Goal: Task Accomplishment & Management: Use online tool/utility

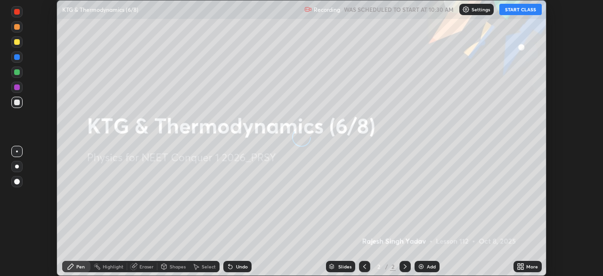
scroll to position [276, 603]
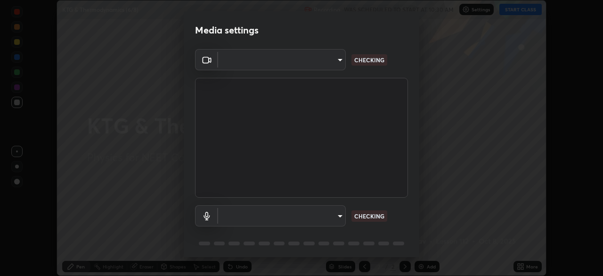
type input "ad6597066c7fc2f7d8a9df135791801f2c5e1b342417c3fbae4c684dc851fcd2"
click at [324, 213] on body "Erase all KTG & Thermodynamics (6/8) Recording WAS SCHEDULED TO START AT 10:30 …" at bounding box center [301, 138] width 603 height 276
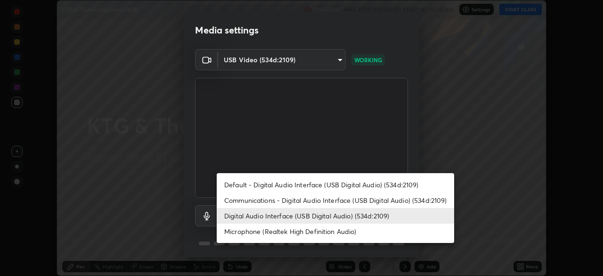
click at [313, 228] on li "Microphone (Realtek High Definition Audio)" at bounding box center [335, 231] width 237 height 16
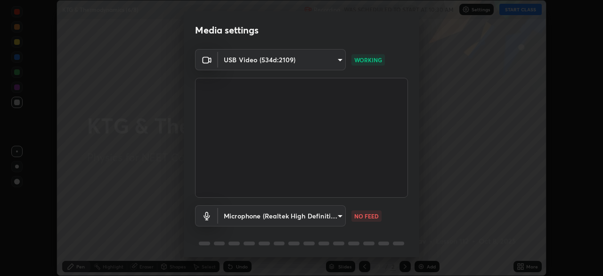
click at [311, 212] on body "Erase all KTG & Thermodynamics (6/8) Recording WAS SCHEDULED TO START AT 10:30 …" at bounding box center [301, 138] width 603 height 276
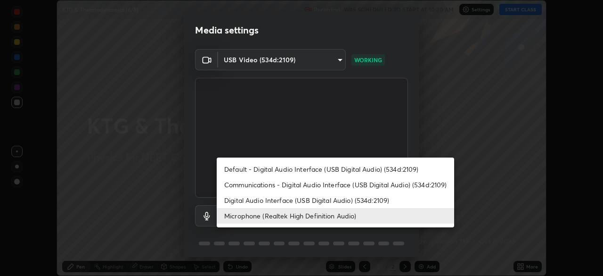
click at [309, 197] on li "Digital Audio Interface (USB Digital Audio) (534d:2109)" at bounding box center [335, 200] width 237 height 16
type input "9504114d88cd1e9f0ed6bff3d9927e44ebb011f85b2675eab88aad570231dfa9"
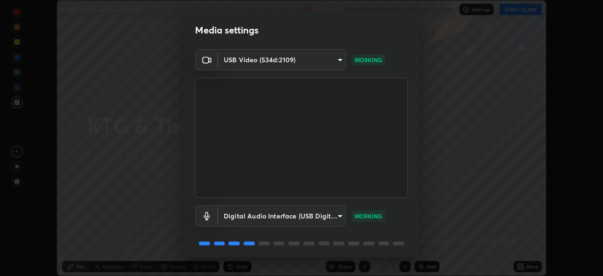
scroll to position [33, 0]
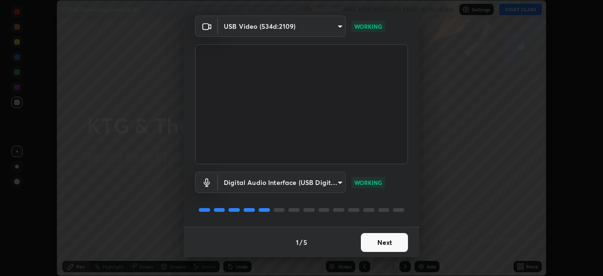
click at [381, 242] on button "Next" at bounding box center [384, 242] width 47 height 19
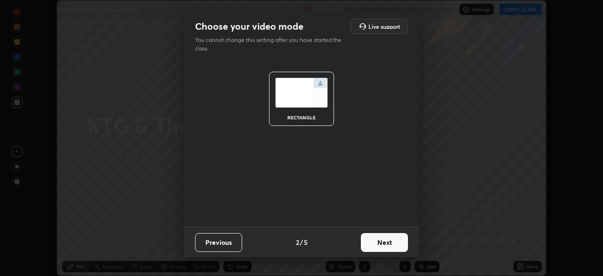
scroll to position [0, 0]
click at [379, 239] on button "Next" at bounding box center [384, 242] width 47 height 19
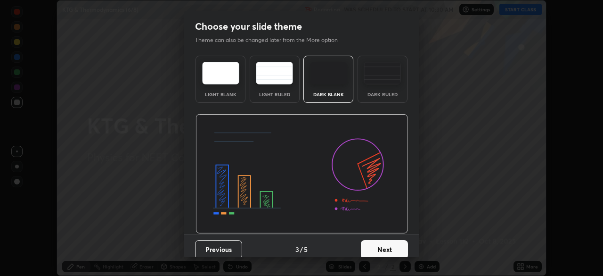
click at [379, 87] on div "Dark Ruled" at bounding box center [383, 79] width 50 height 47
click at [377, 245] on button "Next" at bounding box center [384, 249] width 47 height 19
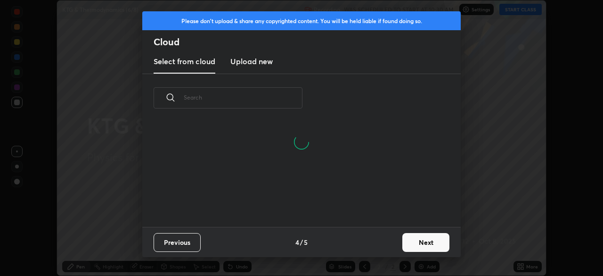
click at [251, 62] on h3 "Upload new" at bounding box center [251, 61] width 42 height 11
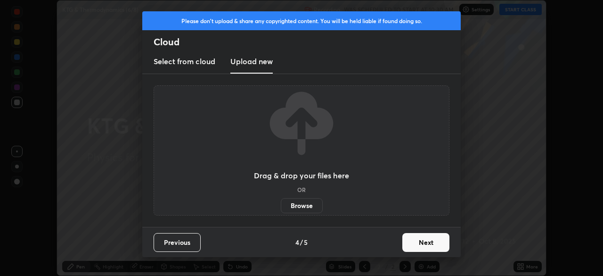
click at [296, 205] on label "Browse" at bounding box center [302, 205] width 42 height 15
click at [281, 205] on input "Browse" at bounding box center [281, 205] width 0 height 15
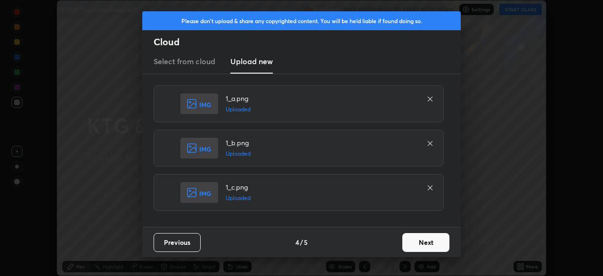
click at [431, 237] on button "Next" at bounding box center [425, 242] width 47 height 19
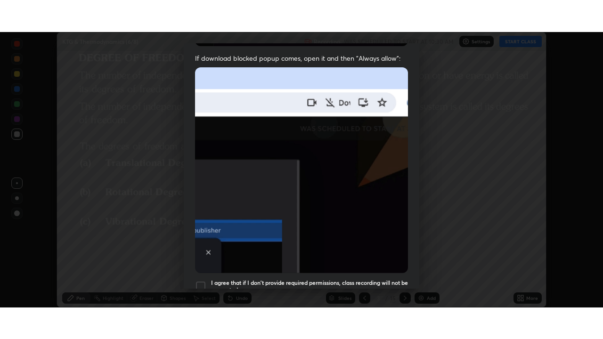
scroll to position [226, 0]
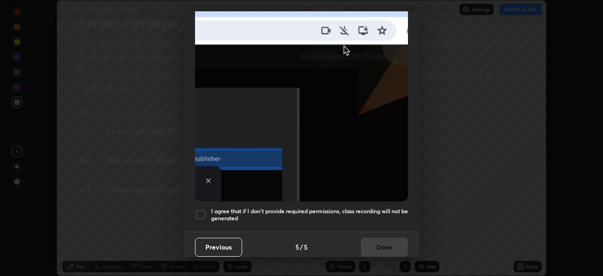
click at [310, 207] on h5 "I agree that if I don't provide required permissions, class recording will not …" at bounding box center [309, 214] width 197 height 15
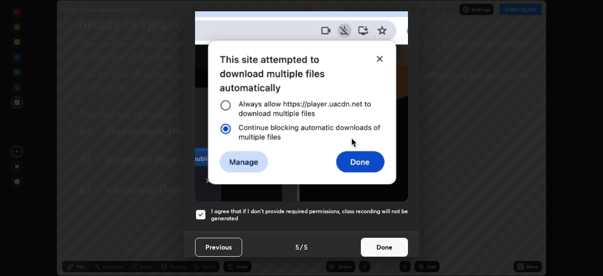
click at [396, 237] on button "Done" at bounding box center [384, 246] width 47 height 19
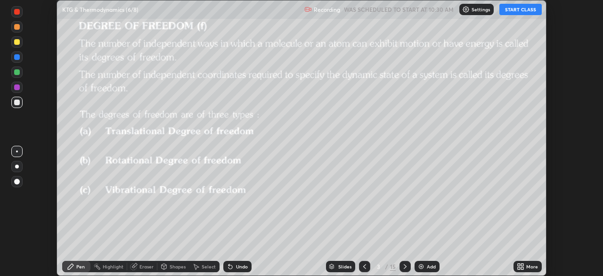
click at [529, 266] on div "More" at bounding box center [532, 266] width 12 height 5
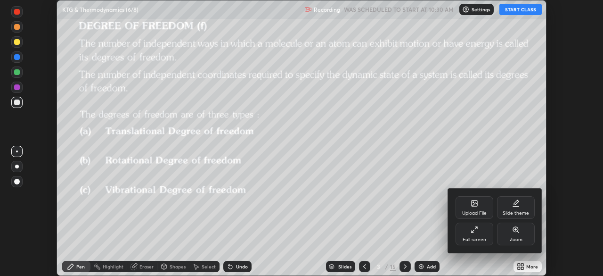
click at [476, 233] on icon at bounding box center [475, 230] width 8 height 8
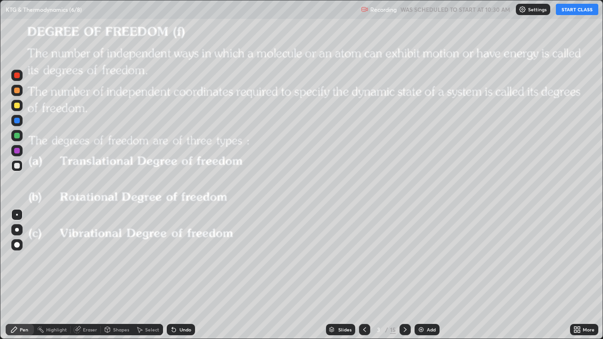
click at [579, 9] on button "START CLASS" at bounding box center [577, 9] width 42 height 11
click at [405, 275] on icon at bounding box center [405, 330] width 8 height 8
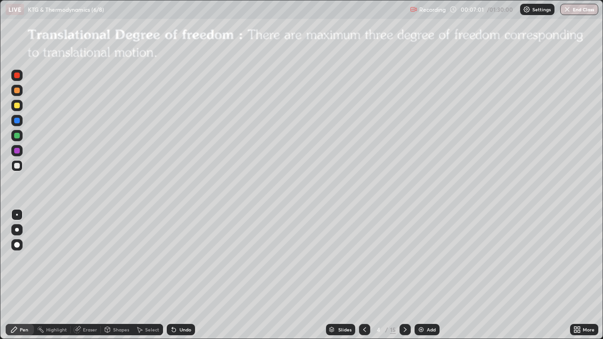
click at [404, 275] on icon at bounding box center [405, 330] width 8 height 8
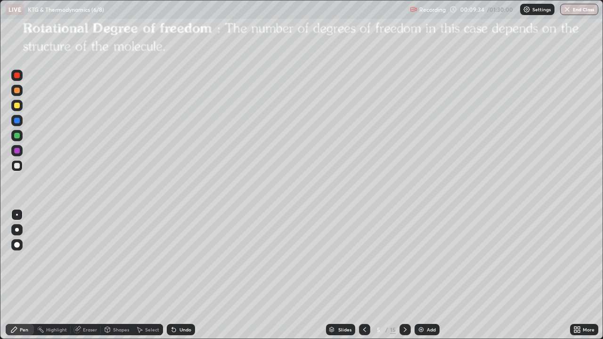
click at [116, 275] on div "Shapes" at bounding box center [121, 329] width 16 height 5
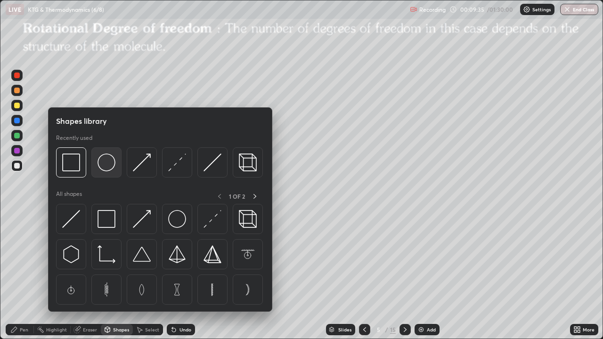
click at [110, 166] on img at bounding box center [107, 163] width 18 height 18
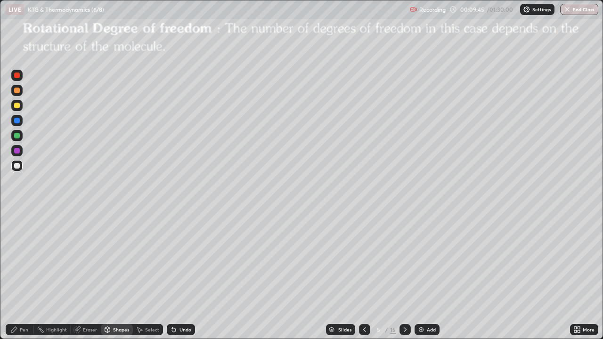
click at [17, 164] on div at bounding box center [17, 166] width 6 height 6
click at [175, 275] on icon at bounding box center [174, 330] width 8 height 8
click at [26, 275] on div "Pen" at bounding box center [24, 329] width 8 height 5
click at [117, 275] on div "Shapes" at bounding box center [121, 329] width 16 height 5
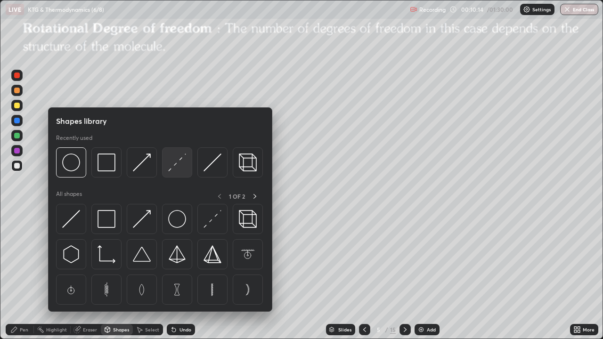
click at [177, 163] on img at bounding box center [177, 163] width 18 height 18
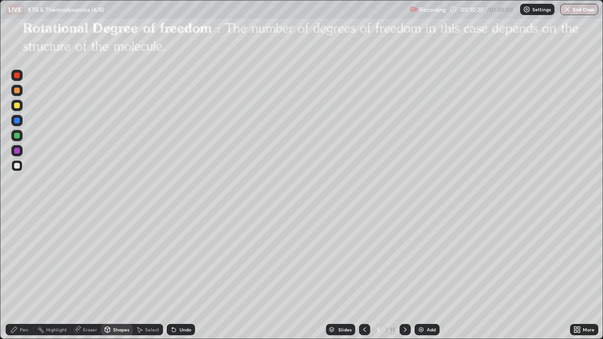
click at [24, 275] on div "Pen" at bounding box center [24, 329] width 8 height 5
click at [19, 164] on div at bounding box center [17, 166] width 6 height 6
click at [427, 275] on div "Add" at bounding box center [431, 329] width 9 height 5
click at [117, 275] on div "Shapes" at bounding box center [117, 329] width 32 height 11
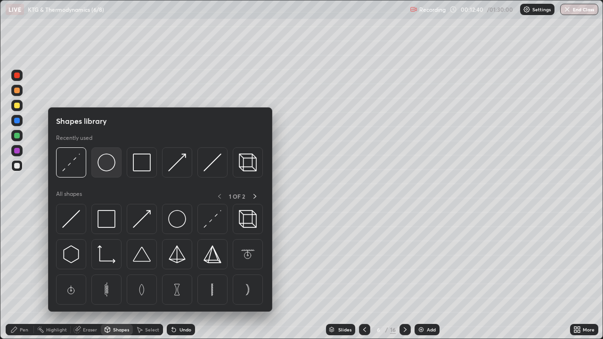
click at [113, 164] on img at bounding box center [107, 163] width 18 height 18
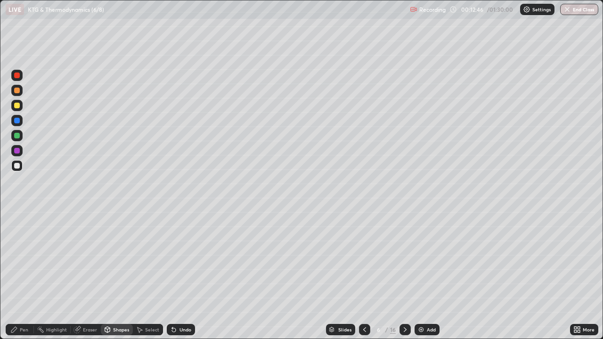
click at [118, 275] on div "Shapes" at bounding box center [121, 329] width 16 height 5
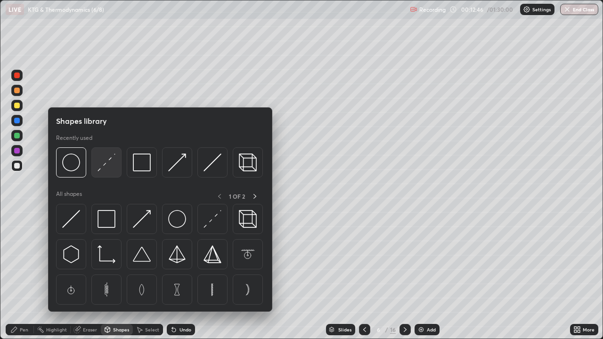
click at [106, 164] on img at bounding box center [107, 163] width 18 height 18
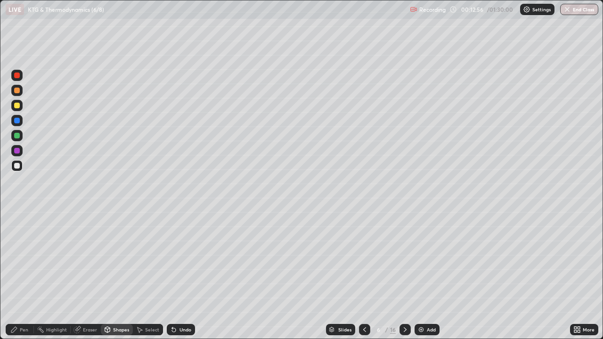
click at [17, 107] on div at bounding box center [17, 106] width 6 height 6
click at [24, 275] on div "Pen" at bounding box center [20, 329] width 28 height 11
click at [19, 91] on div at bounding box center [17, 91] width 6 height 6
click at [21, 166] on div at bounding box center [16, 165] width 11 height 11
click at [113, 275] on div "Shapes" at bounding box center [121, 329] width 16 height 5
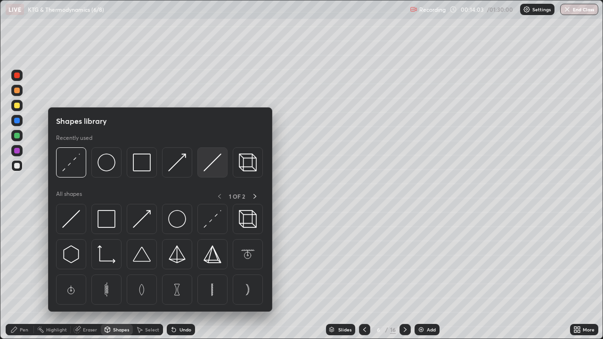
click at [208, 163] on img at bounding box center [213, 163] width 18 height 18
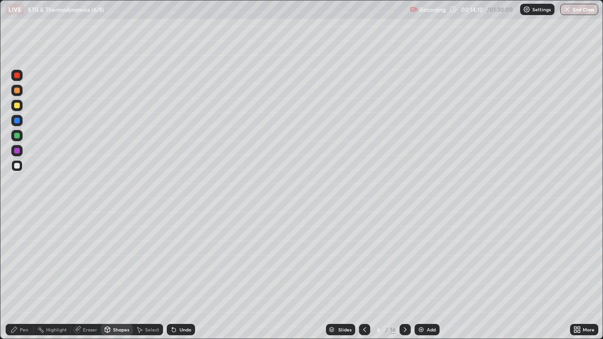
click at [25, 275] on div "Pen" at bounding box center [24, 329] width 8 height 5
click at [19, 108] on div at bounding box center [16, 105] width 11 height 11
click at [17, 230] on div at bounding box center [17, 230] width 4 height 4
click at [112, 275] on div "Shapes" at bounding box center [117, 329] width 32 height 11
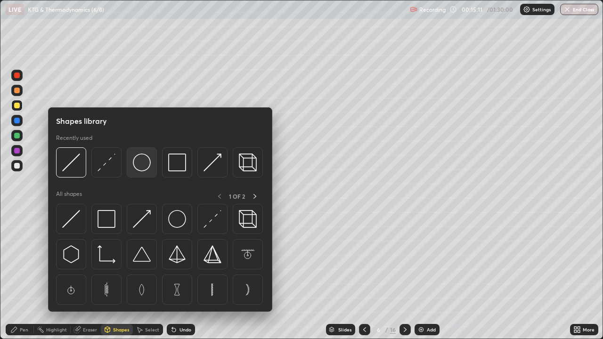
click at [138, 168] on img at bounding box center [142, 163] width 18 height 18
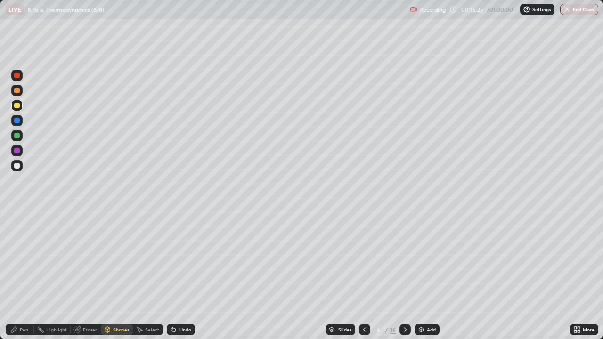
click at [111, 275] on div "Shapes" at bounding box center [117, 329] width 32 height 11
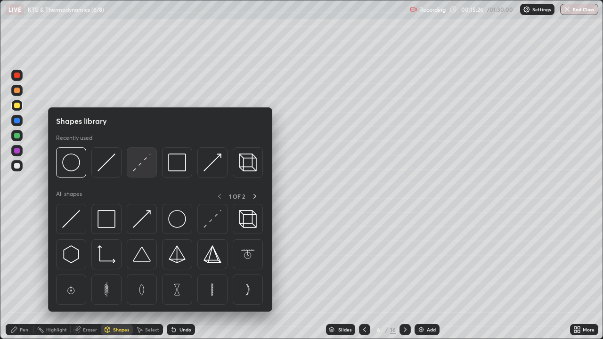
click at [139, 166] on img at bounding box center [142, 163] width 18 height 18
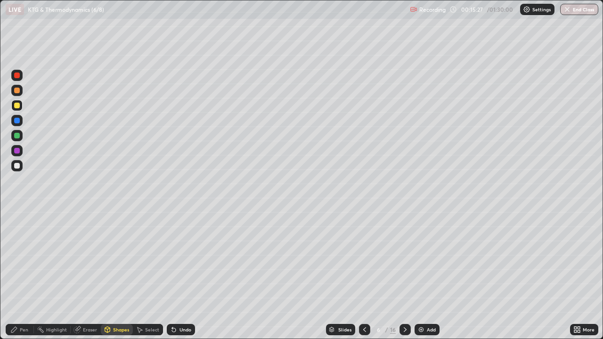
click at [20, 165] on div at bounding box center [16, 165] width 11 height 11
click at [27, 275] on div "Pen" at bounding box center [24, 329] width 8 height 5
click at [17, 215] on div at bounding box center [17, 215] width 2 height 2
click at [19, 134] on div at bounding box center [17, 136] width 6 height 6
click at [364, 275] on icon at bounding box center [365, 330] width 8 height 8
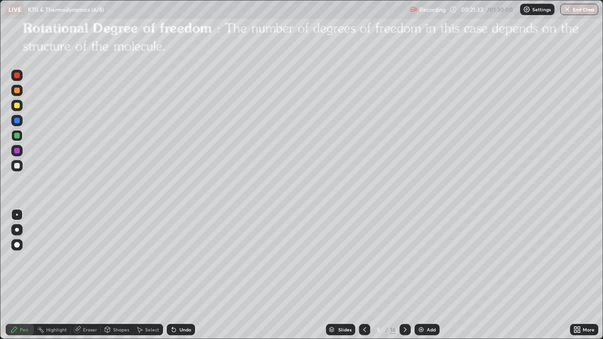
click at [404, 275] on icon at bounding box center [405, 330] width 8 height 8
click at [403, 275] on icon at bounding box center [405, 330] width 8 height 8
click at [366, 275] on icon at bounding box center [365, 330] width 8 height 8
click at [405, 275] on icon at bounding box center [405, 329] width 3 height 5
click at [16, 230] on div at bounding box center [17, 230] width 4 height 4
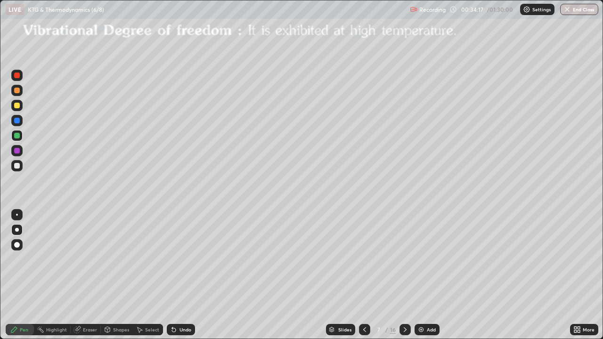
click at [425, 275] on div "Add" at bounding box center [427, 329] width 25 height 11
click at [185, 275] on div "Undo" at bounding box center [186, 329] width 12 height 5
click at [186, 275] on div "Undo" at bounding box center [186, 329] width 12 height 5
click at [404, 275] on icon at bounding box center [405, 329] width 3 height 5
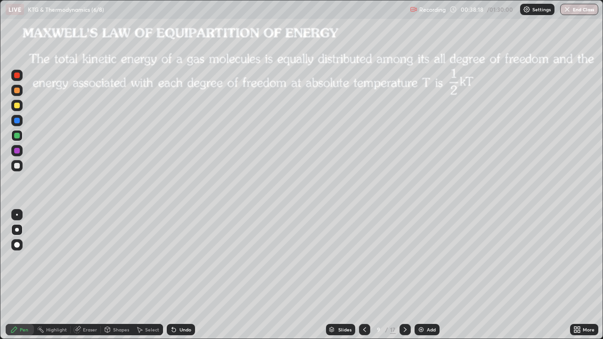
click at [365, 275] on icon at bounding box center [365, 330] width 8 height 8
click at [429, 275] on div "Add" at bounding box center [431, 329] width 9 height 5
click at [116, 275] on div "Shapes" at bounding box center [121, 329] width 16 height 5
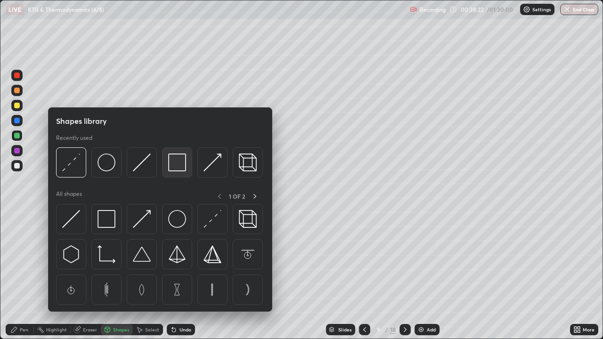
click at [178, 166] on img at bounding box center [177, 163] width 18 height 18
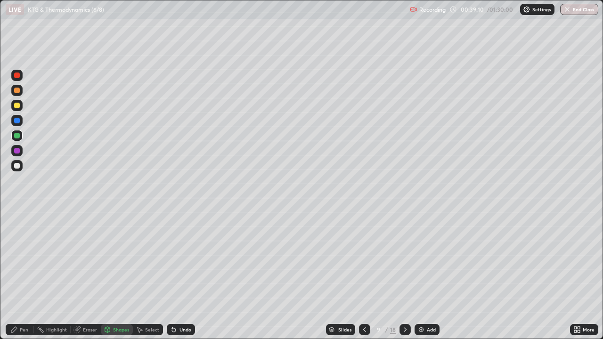
click at [18, 105] on div at bounding box center [17, 106] width 6 height 6
click at [24, 275] on div "Pen" at bounding box center [24, 329] width 8 height 5
click at [119, 275] on div "Shapes" at bounding box center [121, 329] width 16 height 5
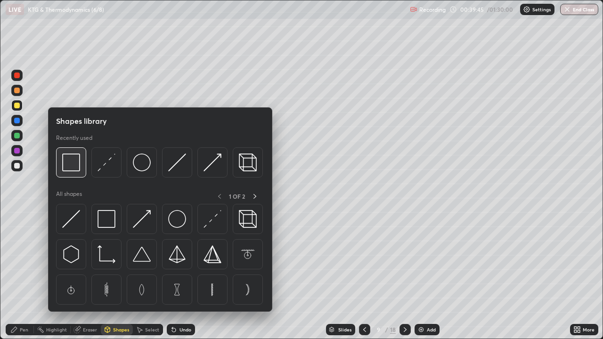
click at [70, 165] on img at bounding box center [71, 163] width 18 height 18
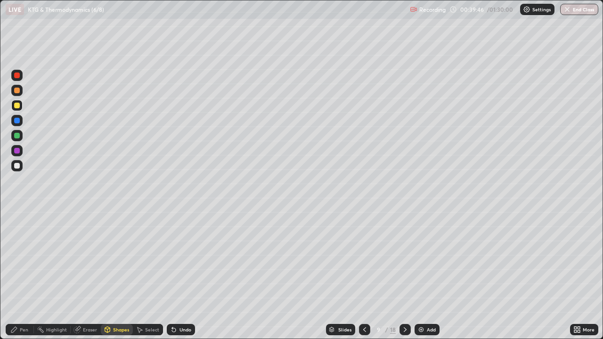
click at [17, 151] on div at bounding box center [17, 151] width 6 height 6
click at [21, 275] on div "Pen" at bounding box center [24, 329] width 8 height 5
click at [120, 275] on div "Shapes" at bounding box center [121, 329] width 16 height 5
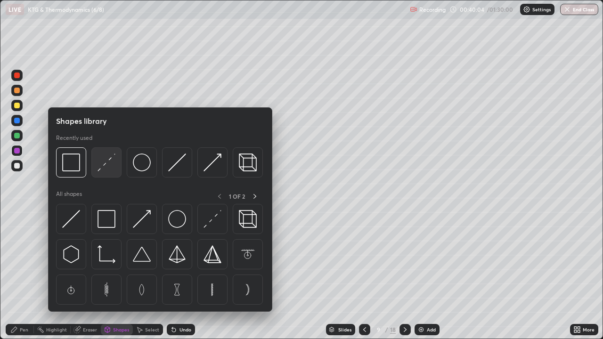
click at [106, 163] on img at bounding box center [107, 163] width 18 height 18
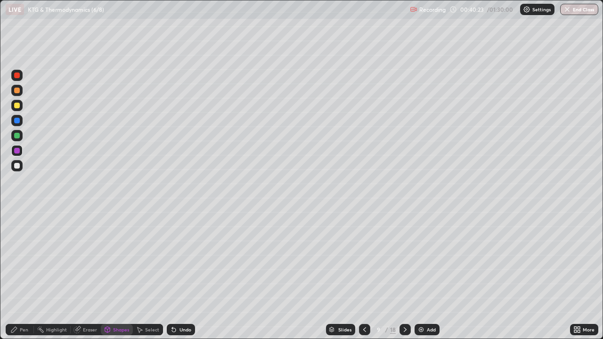
click at [22, 275] on div "Pen" at bounding box center [24, 329] width 8 height 5
click at [18, 164] on div at bounding box center [17, 166] width 6 height 6
click at [178, 275] on div "Undo" at bounding box center [181, 329] width 28 height 11
click at [177, 275] on div "Undo" at bounding box center [181, 329] width 28 height 11
click at [82, 275] on div "Eraser" at bounding box center [86, 329] width 30 height 11
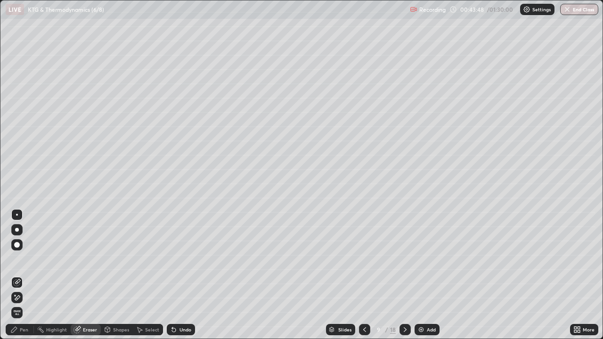
click at [21, 275] on div "Pen" at bounding box center [24, 329] width 8 height 5
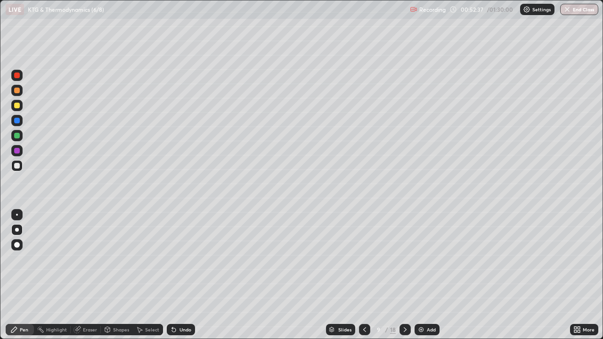
click at [404, 275] on icon at bounding box center [405, 330] width 8 height 8
click at [17, 106] on div at bounding box center [17, 106] width 6 height 6
click at [178, 275] on div "Undo" at bounding box center [181, 329] width 28 height 11
click at [184, 275] on div "Undo" at bounding box center [186, 329] width 12 height 5
click at [405, 275] on icon at bounding box center [405, 330] width 8 height 8
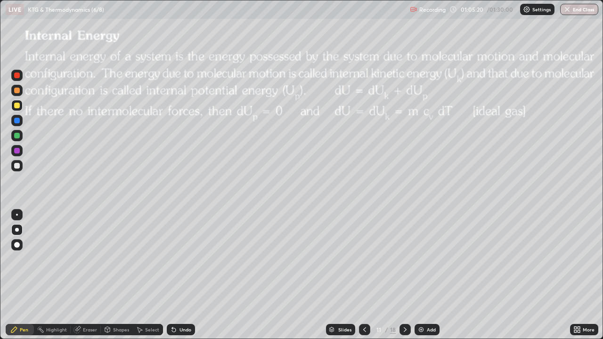
click at [123, 275] on div "Shapes" at bounding box center [121, 329] width 16 height 5
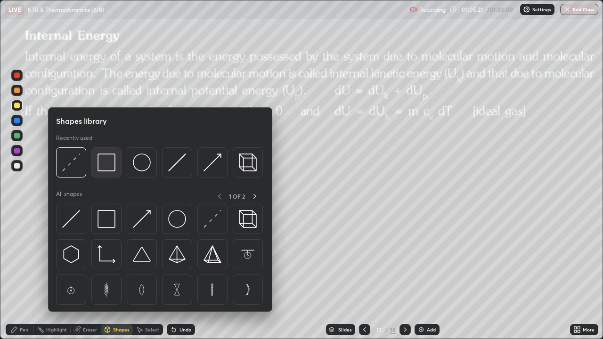
click at [111, 168] on img at bounding box center [107, 163] width 18 height 18
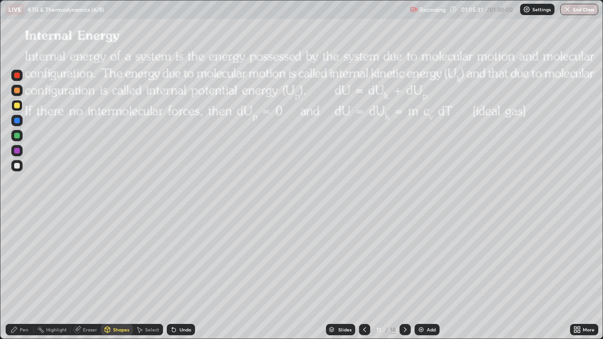
click at [85, 275] on div "Eraser" at bounding box center [90, 329] width 14 height 5
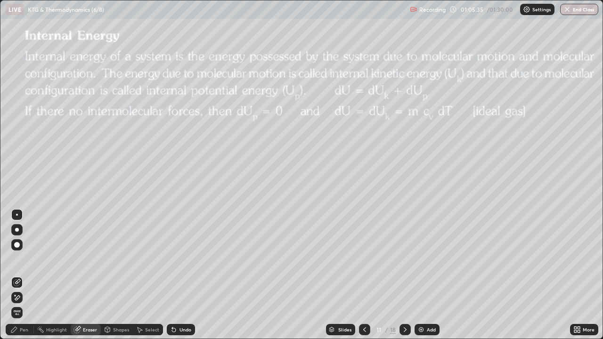
click at [23, 275] on div "Pen" at bounding box center [24, 329] width 8 height 5
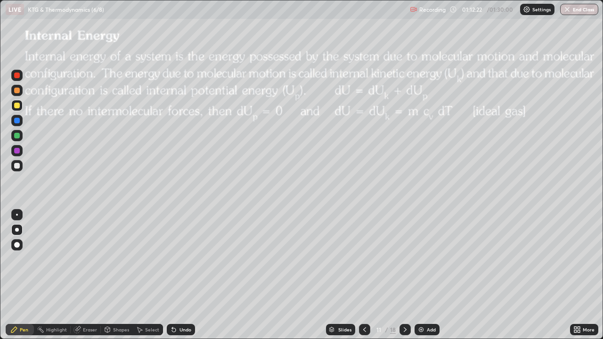
click at [88, 275] on div "Eraser" at bounding box center [86, 329] width 30 height 11
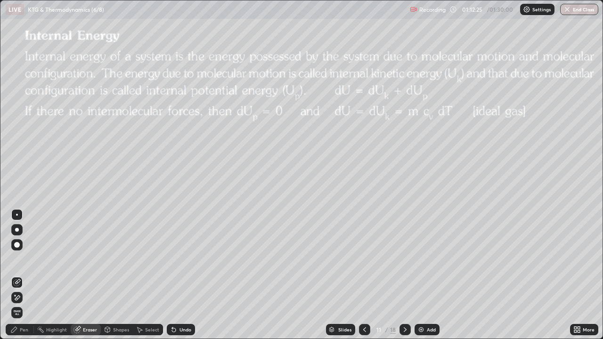
click at [21, 275] on div "Pen" at bounding box center [20, 329] width 28 height 11
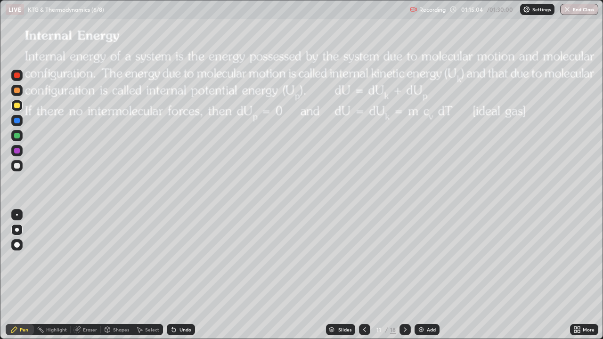
click at [427, 275] on div "Add" at bounding box center [431, 329] width 9 height 5
click at [118, 275] on div "Shapes" at bounding box center [121, 329] width 16 height 5
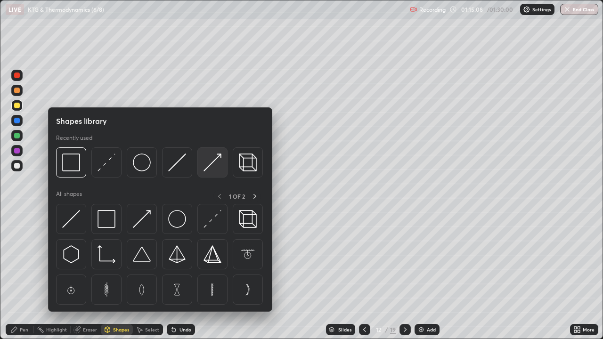
click at [212, 168] on img at bounding box center [213, 163] width 18 height 18
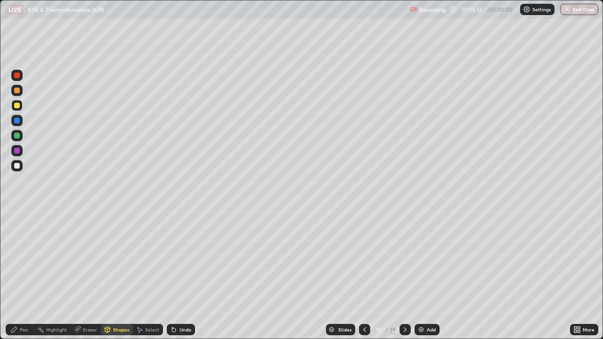
click at [18, 167] on div at bounding box center [17, 166] width 6 height 6
click at [181, 275] on div "Undo" at bounding box center [186, 329] width 12 height 5
click at [22, 275] on div "Pen" at bounding box center [24, 329] width 8 height 5
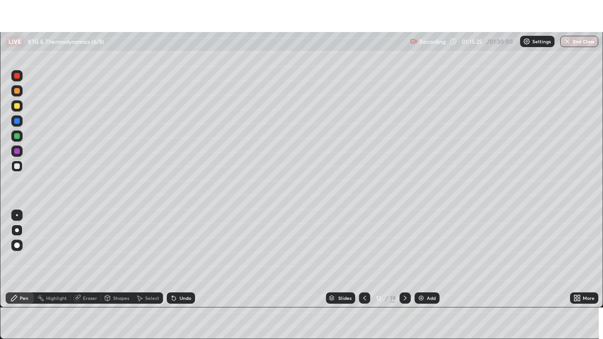
scroll to position [46843, 46515]
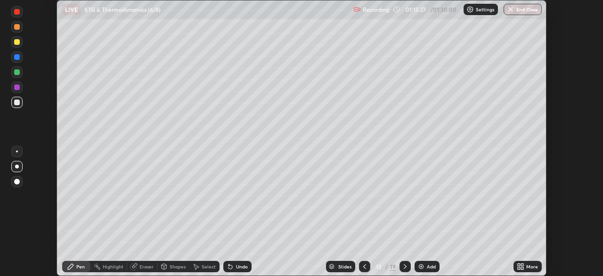
click at [526, 268] on div "More" at bounding box center [528, 266] width 28 height 11
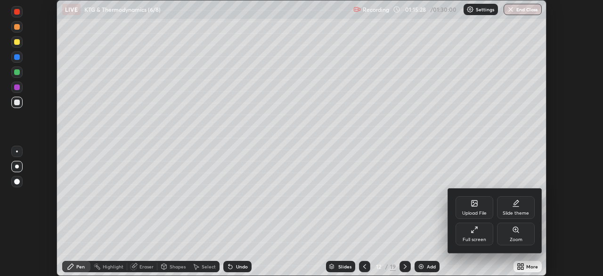
click at [477, 232] on icon at bounding box center [475, 230] width 8 height 8
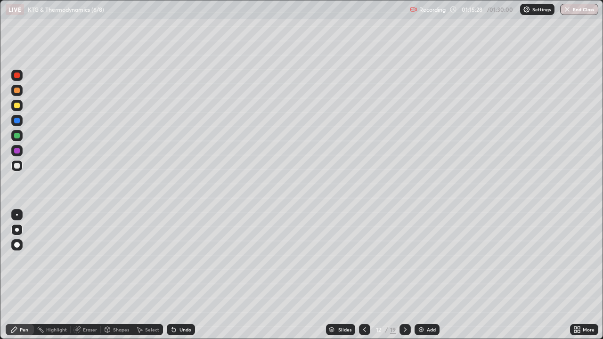
scroll to position [339, 603]
click at [407, 275] on icon at bounding box center [405, 330] width 8 height 8
click at [404, 275] on icon at bounding box center [405, 330] width 8 height 8
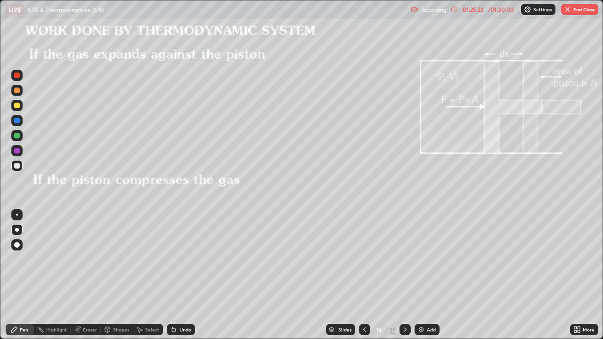
click at [581, 12] on button "End Class" at bounding box center [579, 9] width 37 height 11
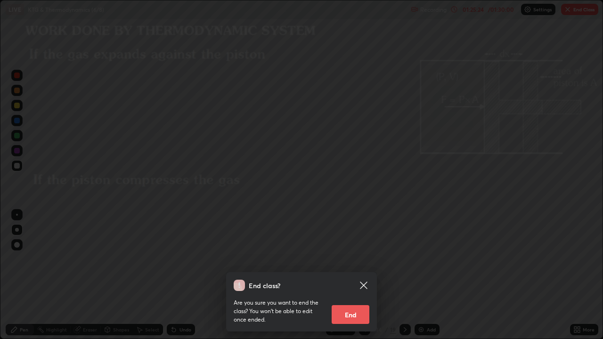
click at [360, 275] on button "End" at bounding box center [351, 314] width 38 height 19
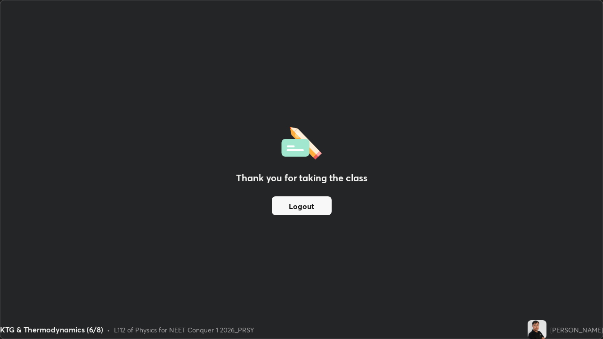
click at [319, 208] on button "Logout" at bounding box center [302, 205] width 60 height 19
